Goal: Information Seeking & Learning: Learn about a topic

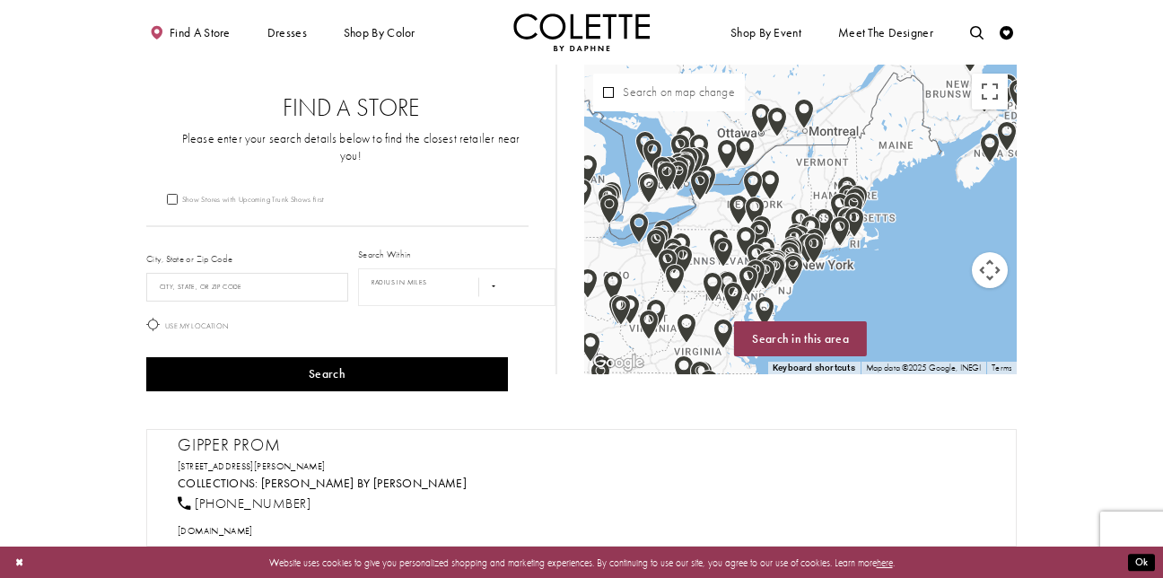
drag, startPoint x: 970, startPoint y: 178, endPoint x: 969, endPoint y: 212, distance: 34.1
click at [969, 212] on div "Map with store locations" at bounding box center [800, 220] width 433 height 310
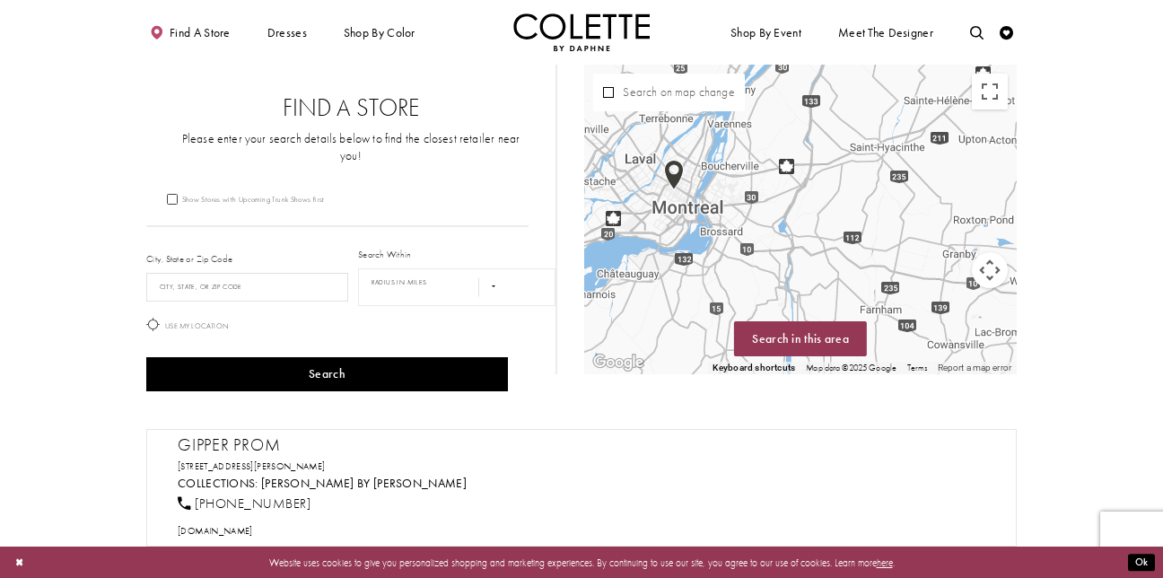
drag, startPoint x: 747, startPoint y: 196, endPoint x: 984, endPoint y: 288, distance: 255.2
click at [984, 288] on div "Map with store locations" at bounding box center [800, 220] width 433 height 310
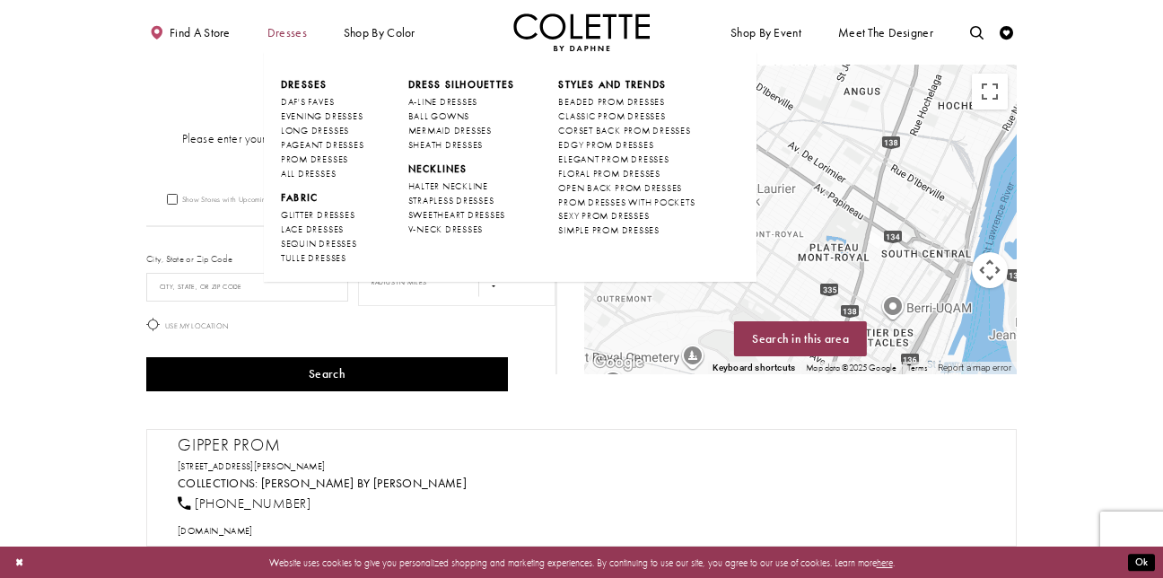
click at [267, 39] on span "Dresses" at bounding box center [286, 32] width 39 height 13
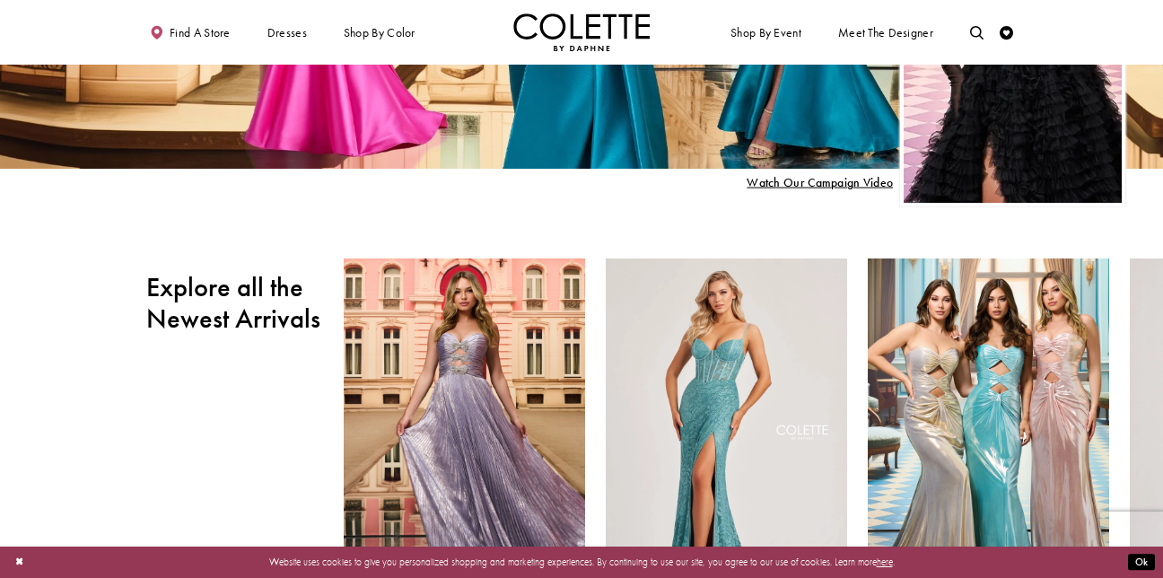
scroll to position [168, 0]
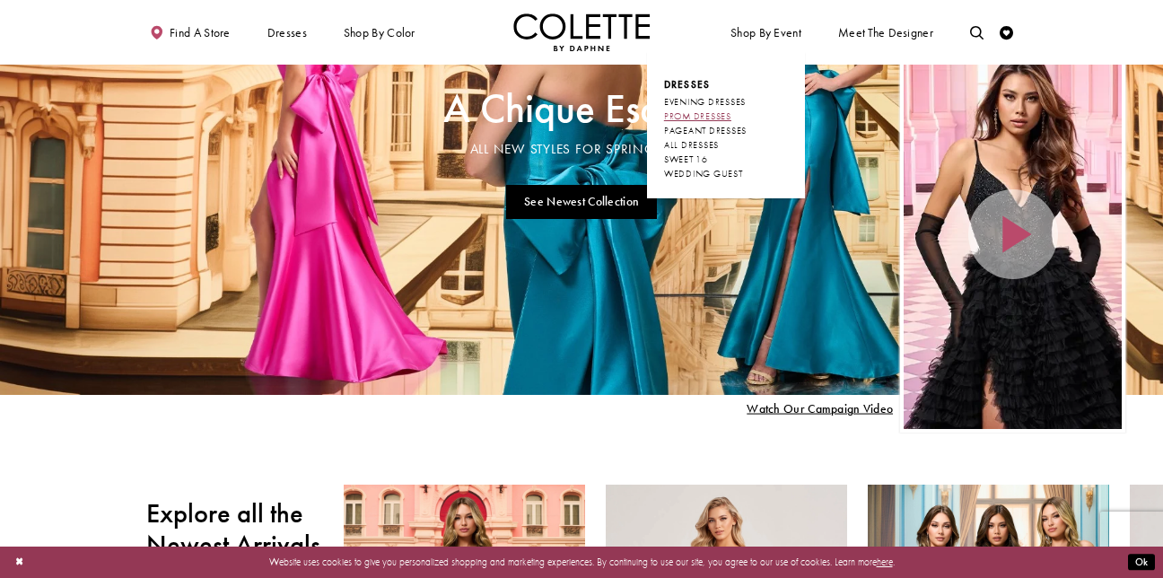
click at [731, 122] on span "PROM DRESSES" at bounding box center [697, 116] width 67 height 12
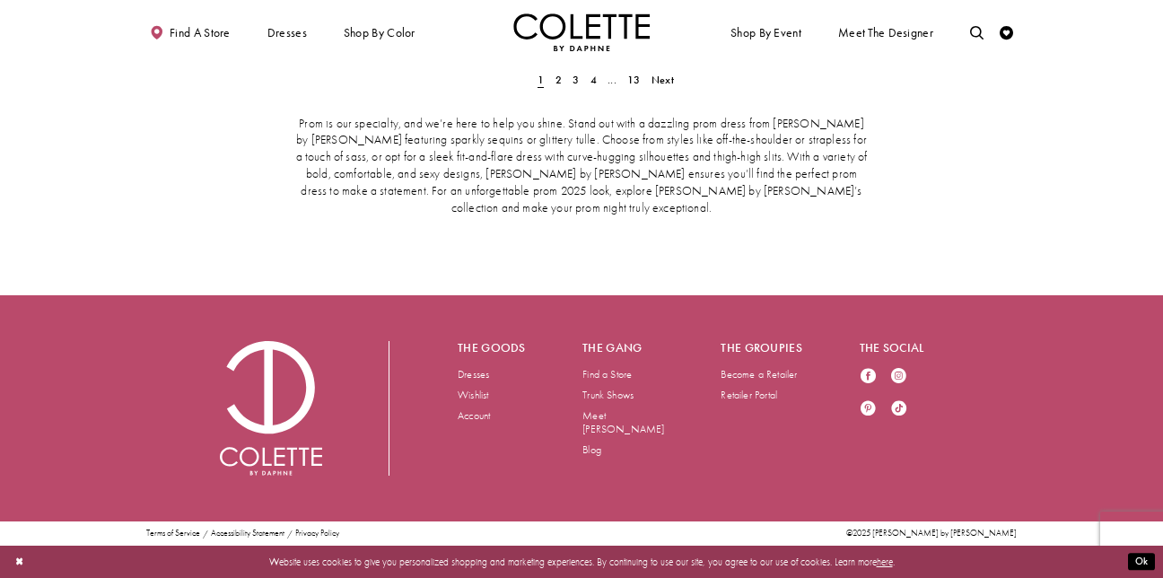
scroll to position [4001, 0]
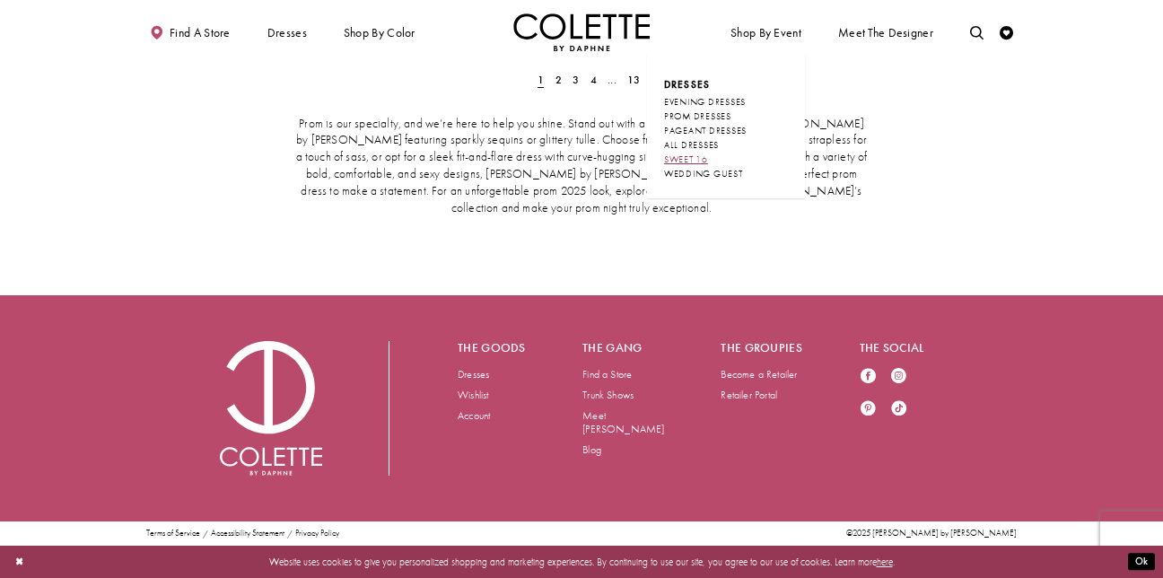
click at [708, 165] on span "SWEET 16" at bounding box center [686, 159] width 44 height 12
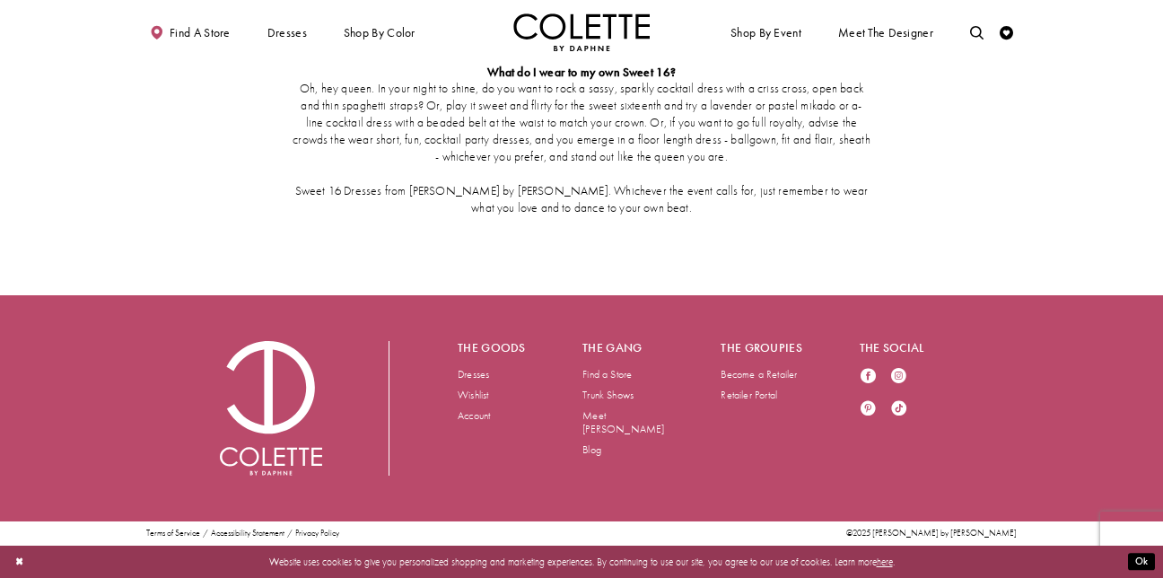
scroll to position [3163, 0]
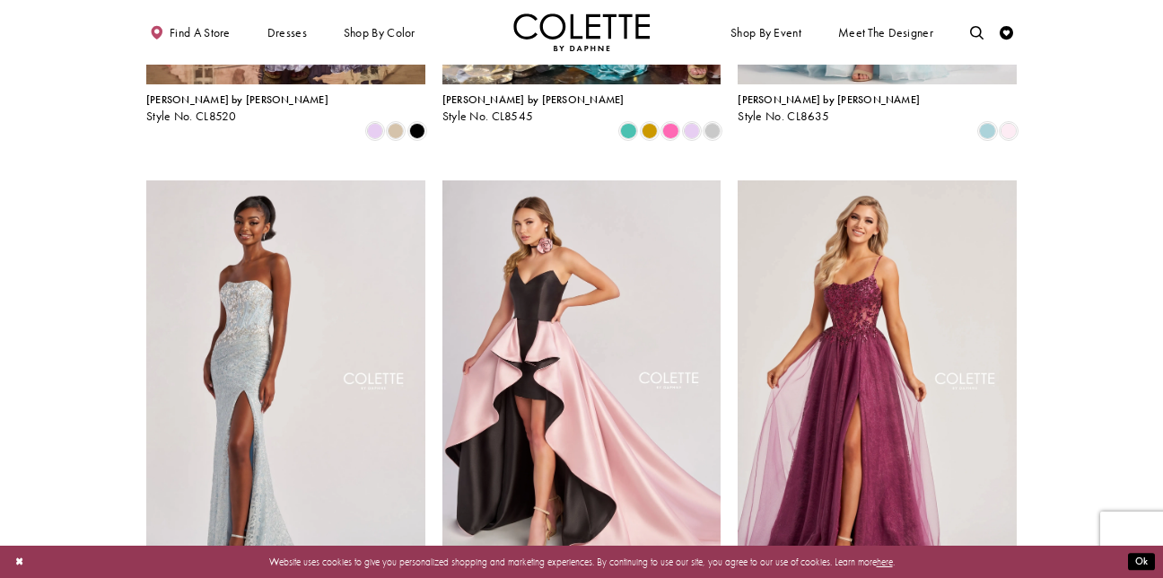
scroll to position [0, 0]
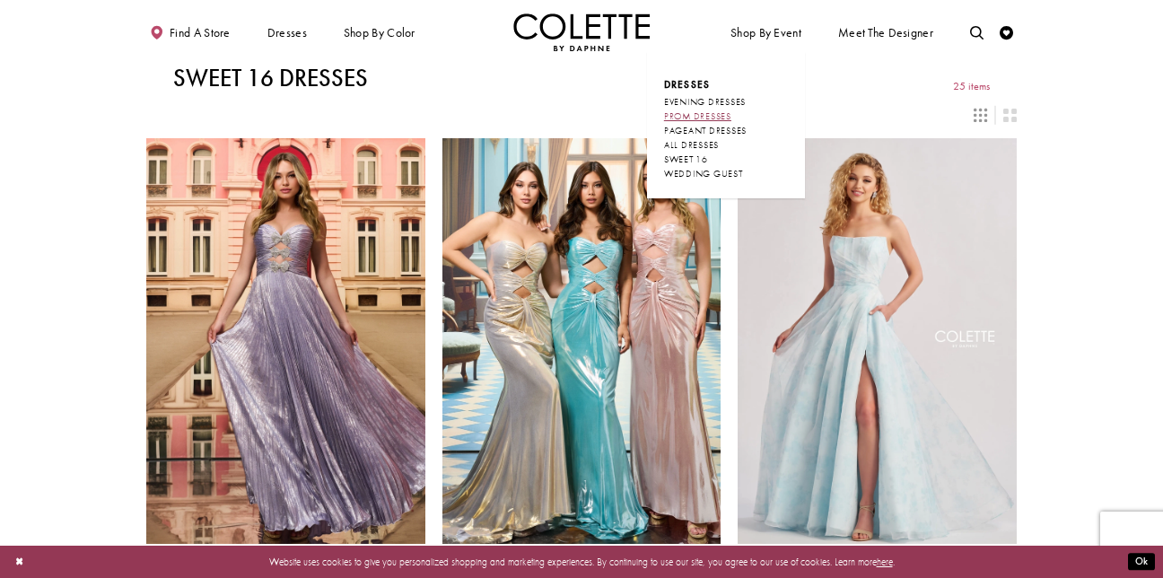
click at [731, 122] on span "PROM DRESSES" at bounding box center [697, 116] width 67 height 12
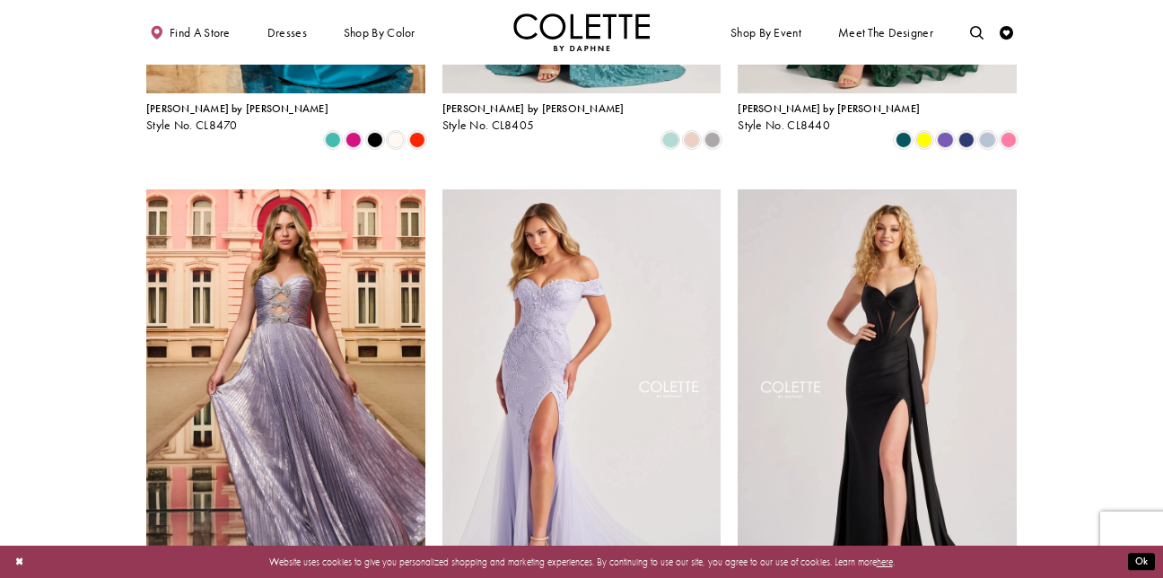
scroll to position [579, 0]
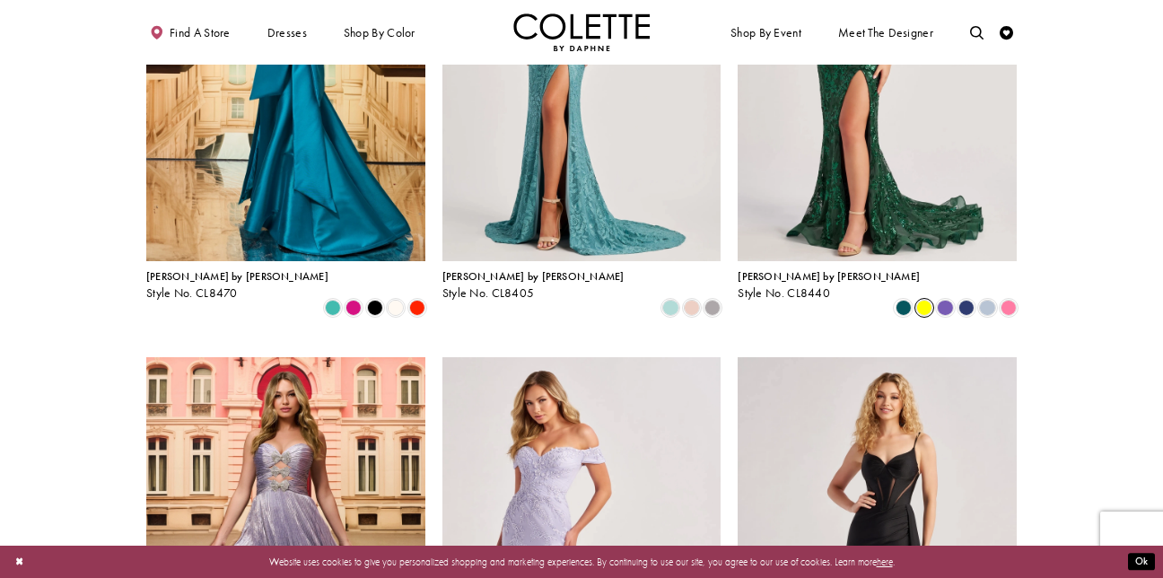
click at [932, 316] on span "Product List" at bounding box center [924, 308] width 16 height 16
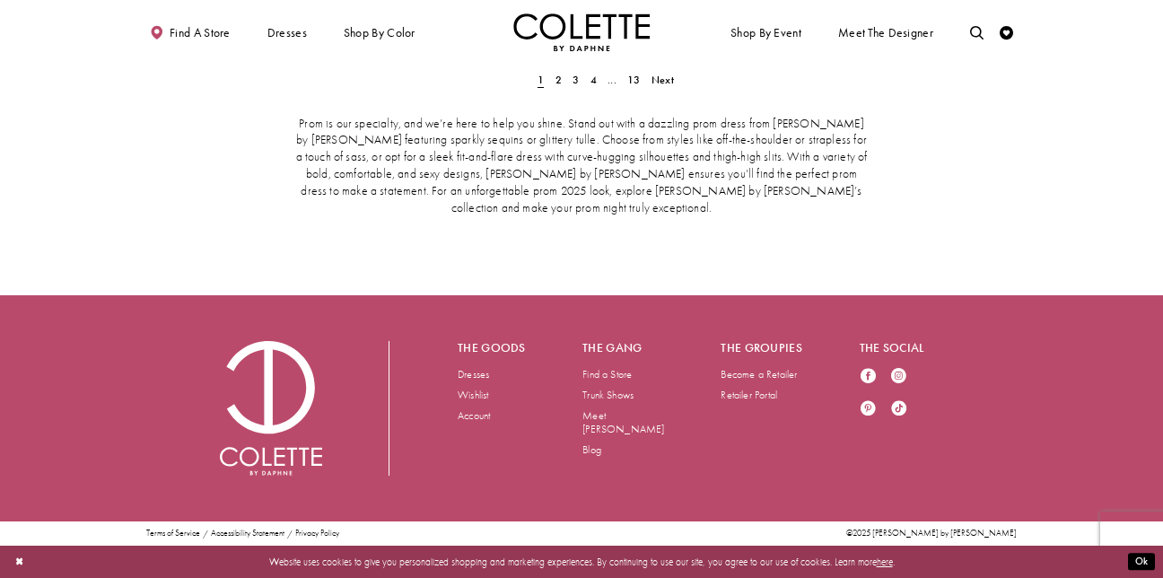
scroll to position [4161, 0]
click at [674, 87] on span "Next" at bounding box center [663, 80] width 22 height 14
click at [665, 87] on span "Next" at bounding box center [654, 80] width 22 height 14
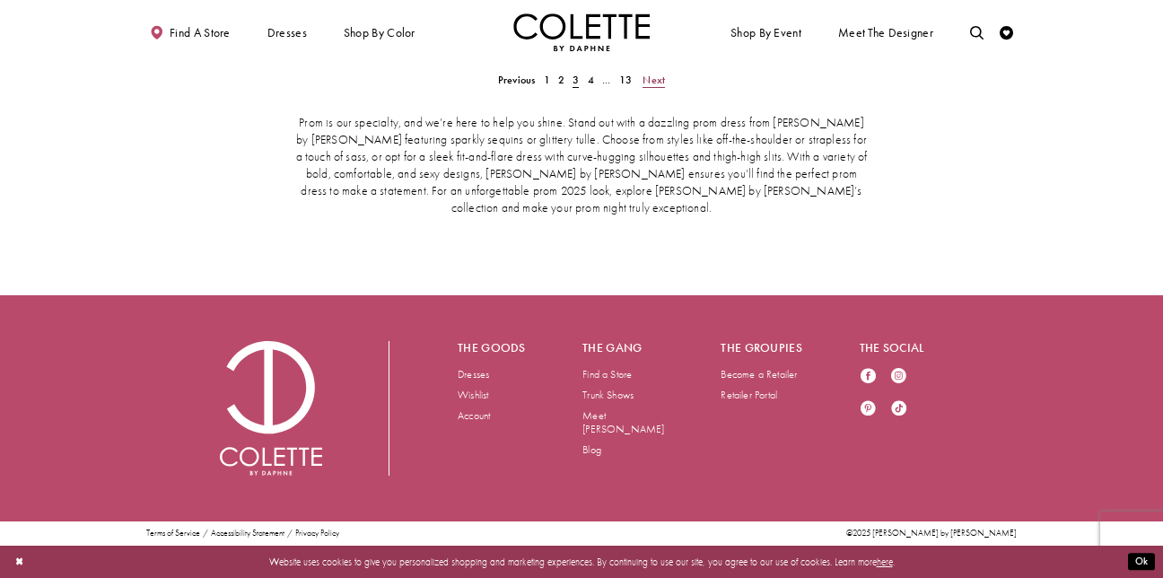
click at [665, 87] on span "Next" at bounding box center [654, 80] width 22 height 14
click at [674, 87] on span "Next" at bounding box center [663, 80] width 22 height 14
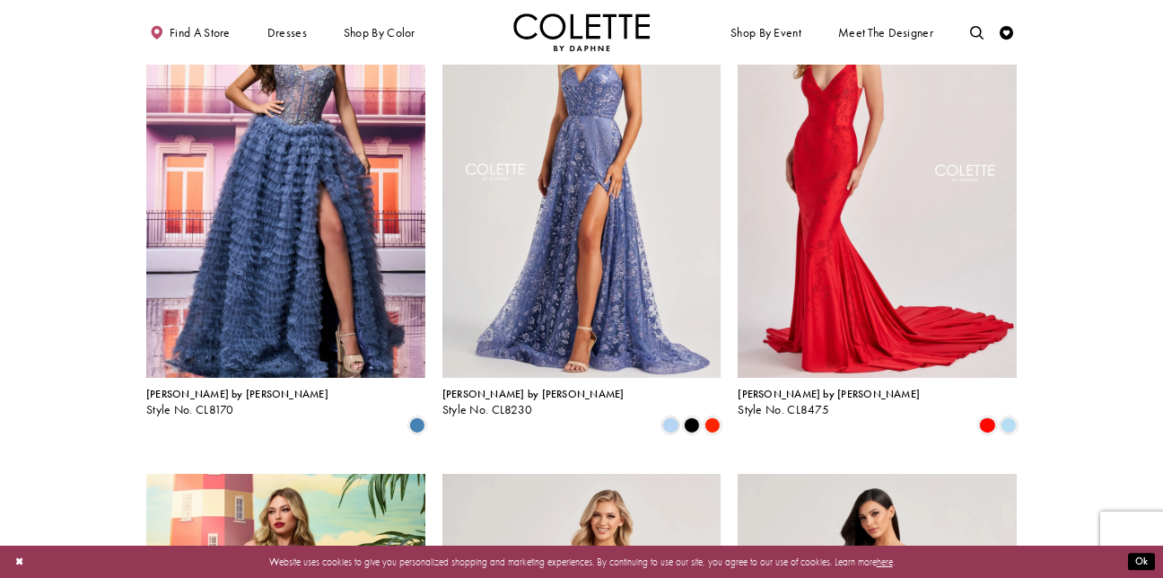
scroll to position [1473, 0]
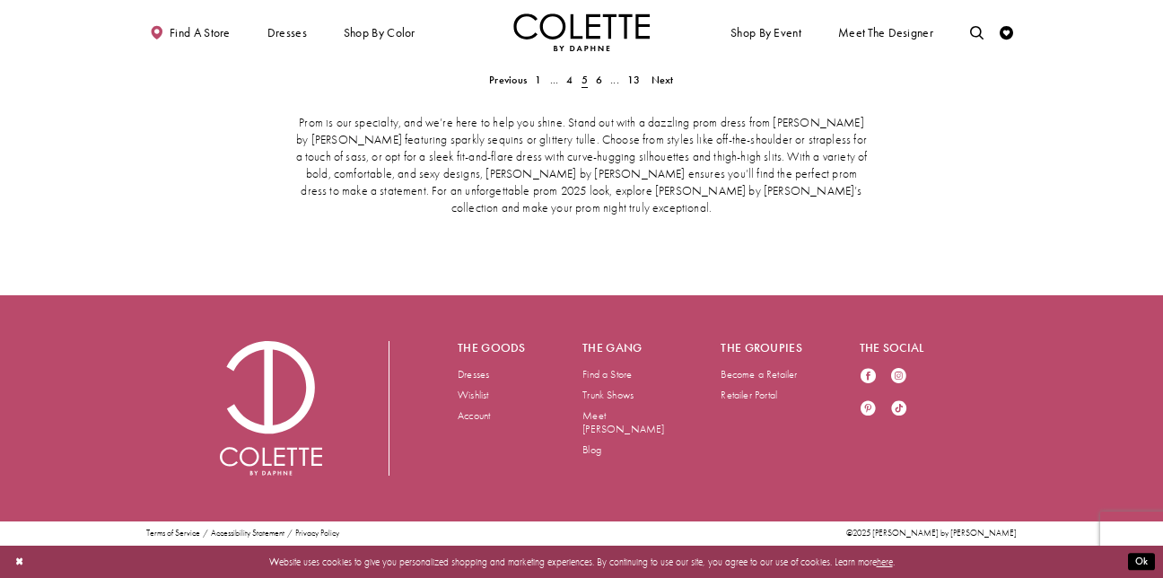
scroll to position [3840, 0]
click at [674, 87] on span "Next" at bounding box center [663, 80] width 22 height 14
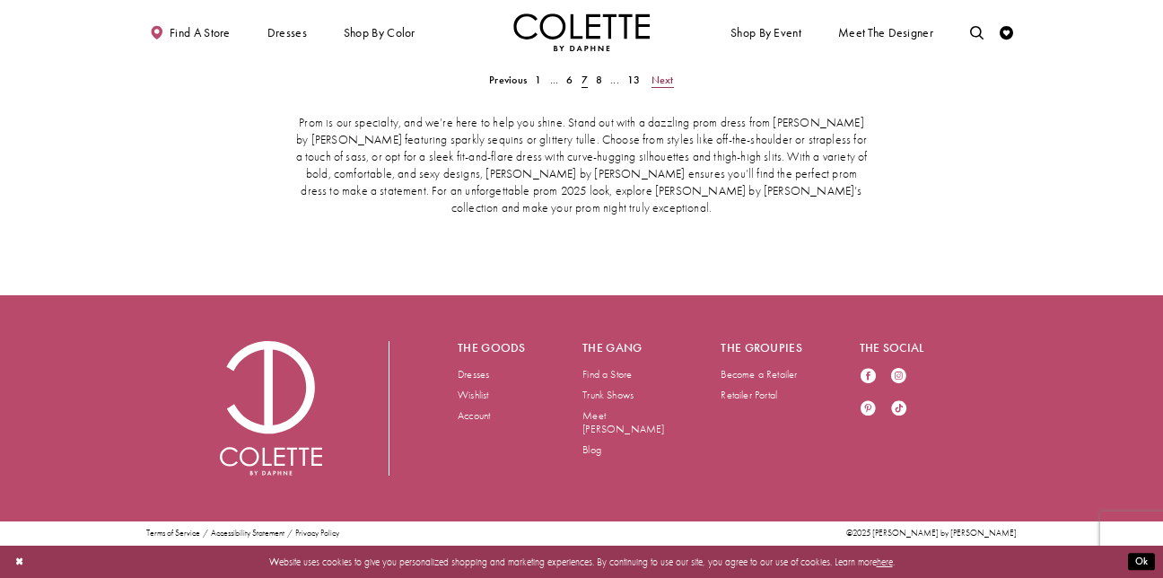
click at [674, 87] on span "Next" at bounding box center [663, 80] width 22 height 14
click at [677, 87] on span "Next" at bounding box center [665, 80] width 22 height 14
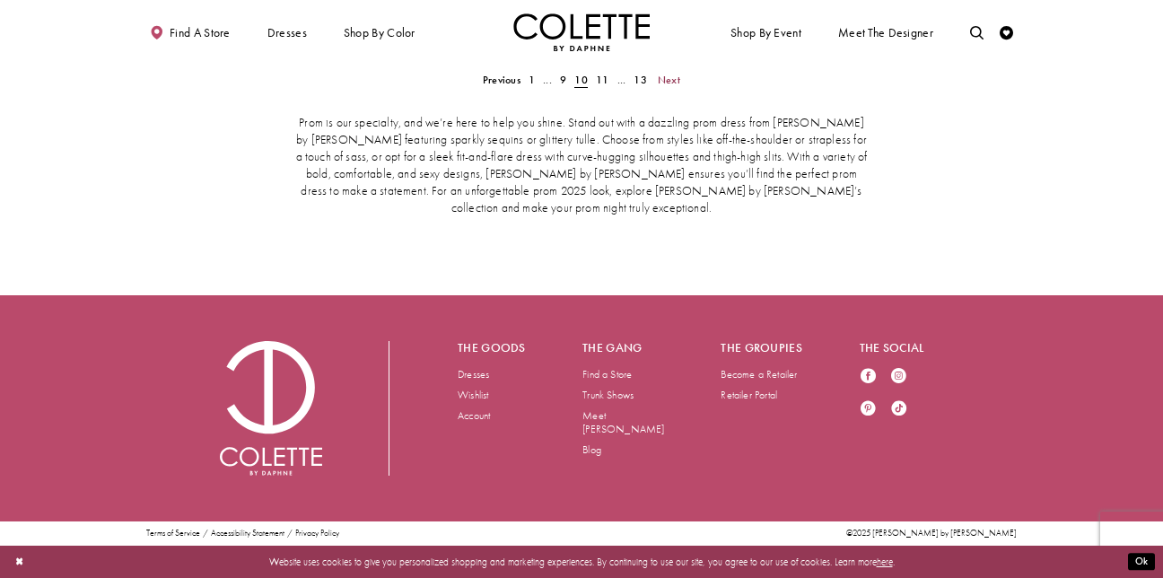
scroll to position [3599, 0]
click at [684, 90] on link "Next" at bounding box center [668, 80] width 31 height 20
click at [675, 87] on span "Next" at bounding box center [663, 80] width 22 height 14
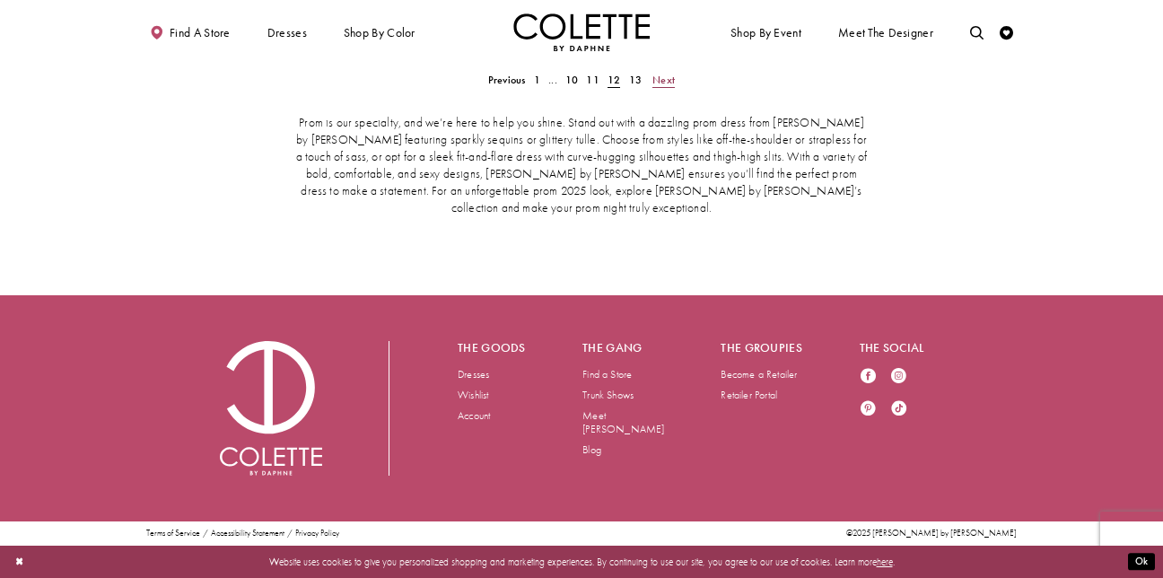
click at [675, 87] on span "Next" at bounding box center [663, 80] width 22 height 14
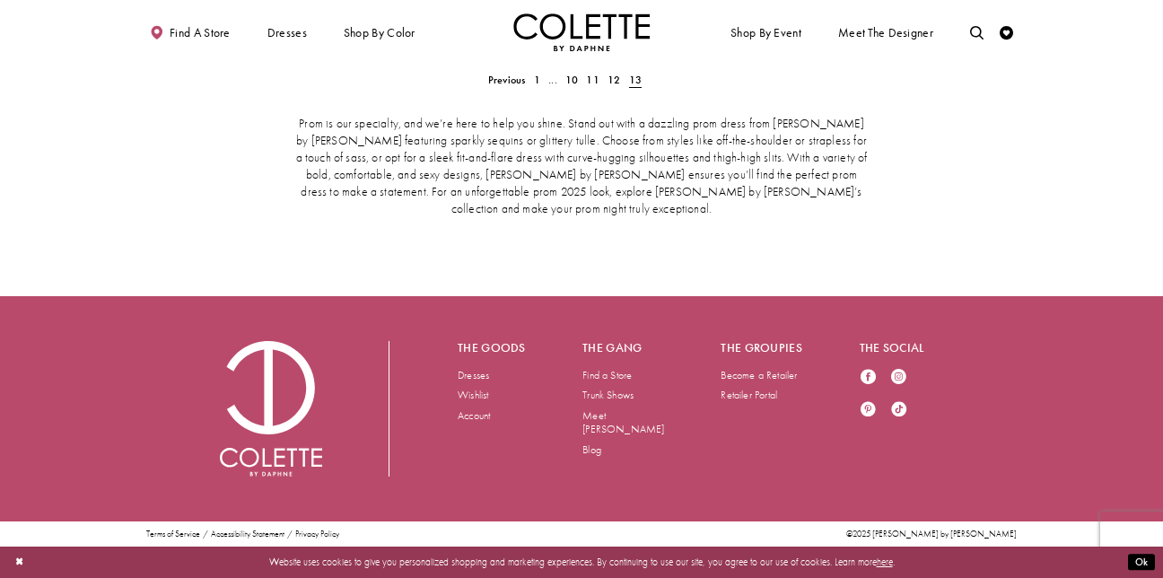
scroll to position [3792, 0]
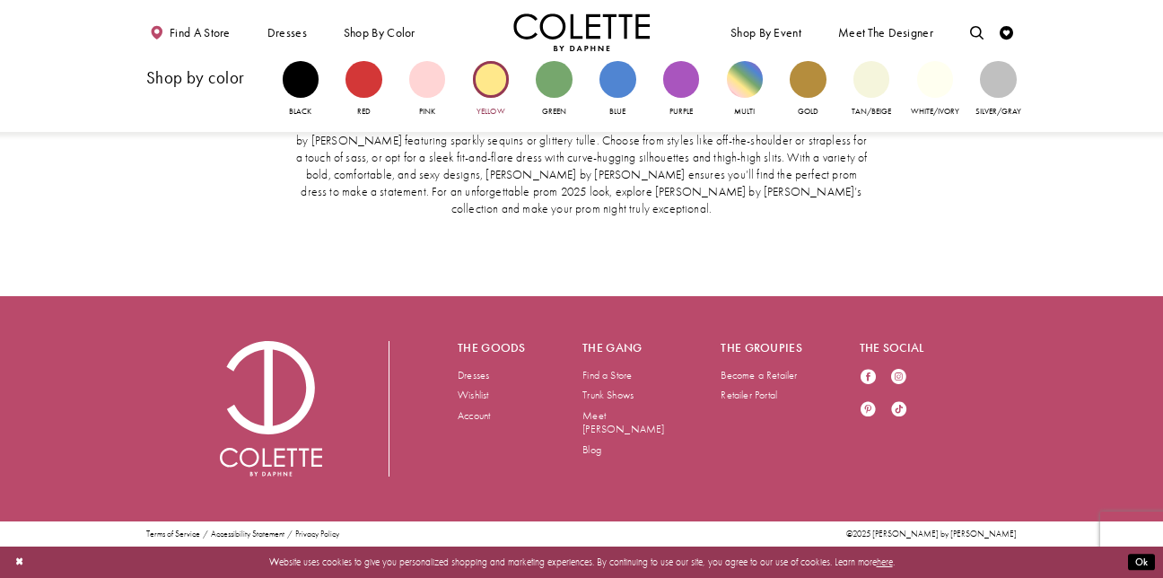
click at [473, 97] on div "Primary block" at bounding box center [491, 79] width 36 height 36
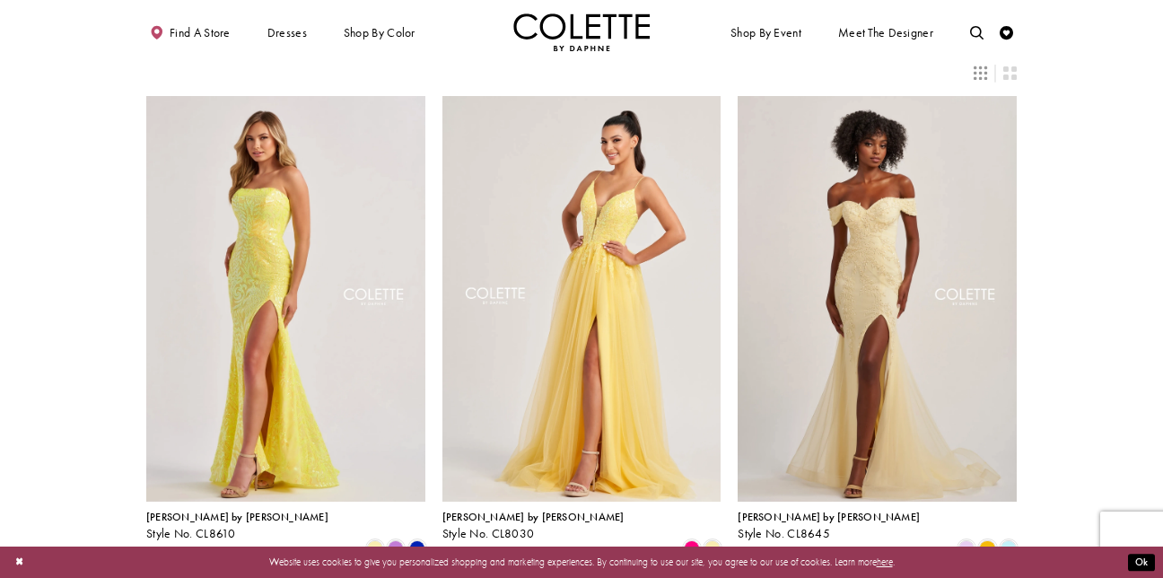
scroll to position [57, 0]
